Goal: Information Seeking & Learning: Learn about a topic

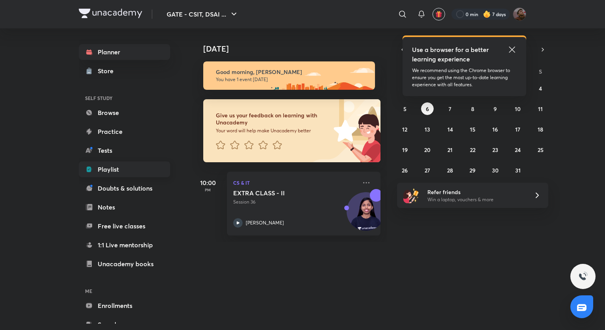
click at [115, 174] on link "Playlist" at bounding box center [124, 170] width 91 height 16
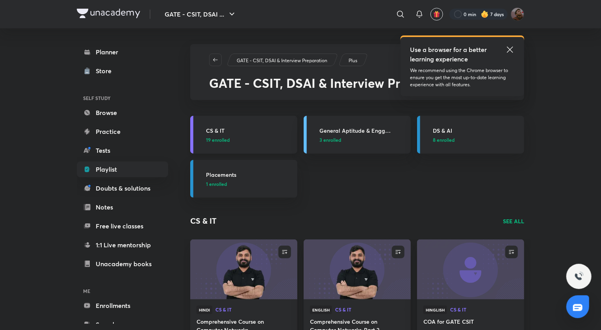
click at [235, 133] on h3 "CS & IT" at bounding box center [249, 130] width 87 height 8
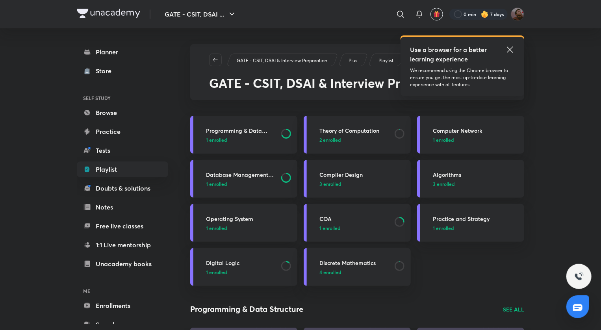
click at [331, 217] on h3 "COA" at bounding box center [354, 219] width 71 height 8
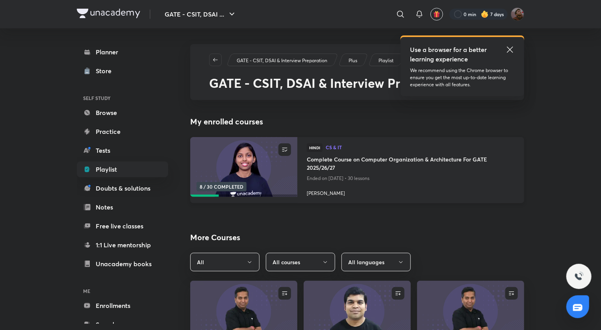
click at [342, 160] on h4 "Complete Course on Computer Organization & Architecture For GATE 2025/26/27" at bounding box center [411, 164] width 208 height 18
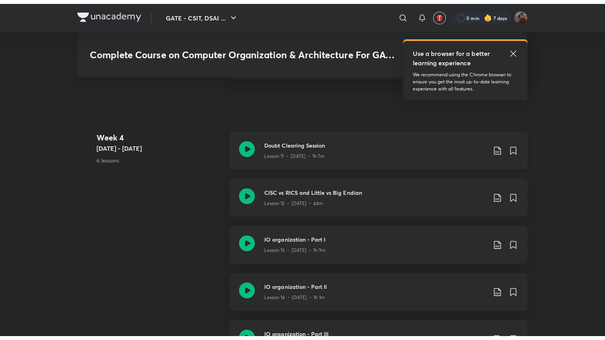
scroll to position [1038, 0]
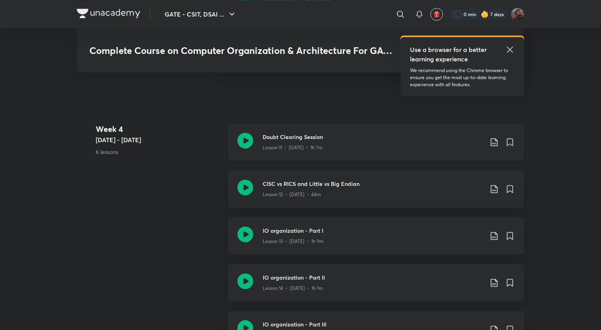
click at [291, 136] on h3 "Doubt Clearing Session" at bounding box center [373, 137] width 221 height 8
click at [262, 194] on div "CISC vs RICS and Little vs Big Endian Lesson 12 • Sep 17 • 44m" at bounding box center [376, 188] width 296 height 37
